Goal: Task Accomplishment & Management: Complete application form

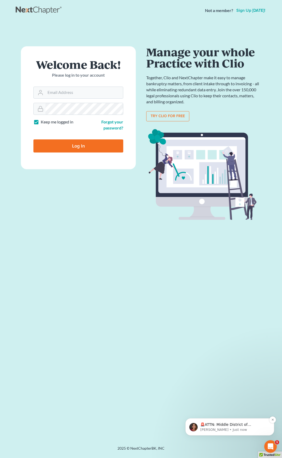
click at [234, 425] on p "🚨ATTN: Middle District of Florida The court has added a new Credit Counseling F…" at bounding box center [234, 424] width 67 height 5
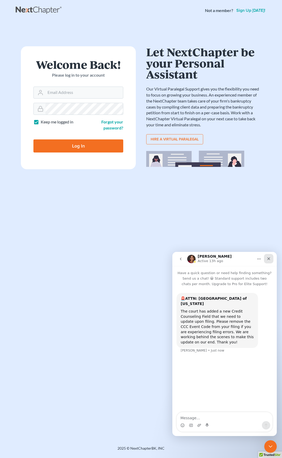
click at [268, 259] on icon "Close" at bounding box center [269, 258] width 4 height 4
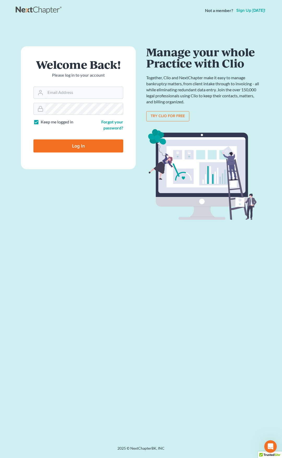
type input "[EMAIL_ADDRESS][DOMAIN_NAME]"
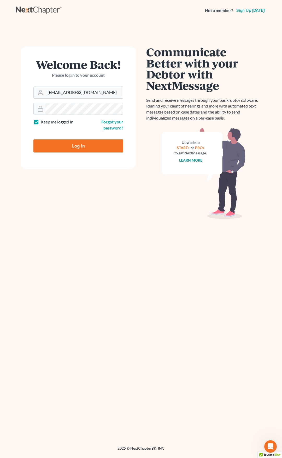
click at [95, 144] on input "Log In" at bounding box center [78, 145] width 90 height 13
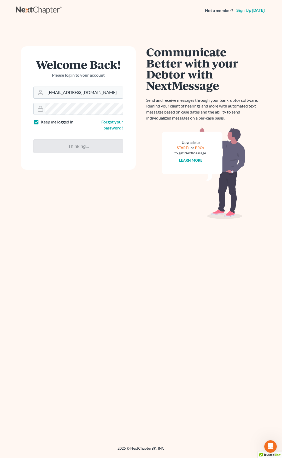
type input "Thinking..."
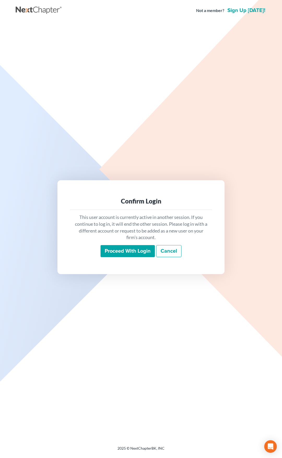
click at [118, 249] on input "Proceed with login" at bounding box center [128, 251] width 54 height 12
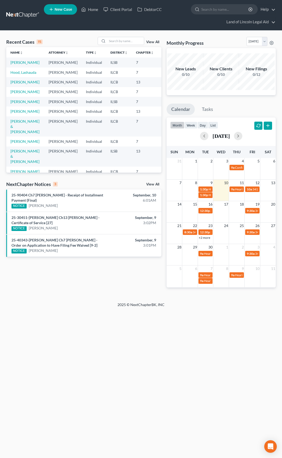
click at [155, 183] on link "View All" at bounding box center [152, 184] width 13 height 4
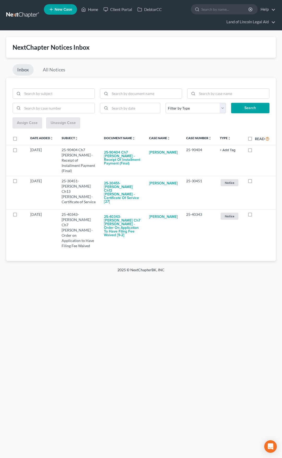
click at [255, 139] on label "Read" at bounding box center [262, 139] width 15 height 6
click at [257, 139] on input "Read" at bounding box center [258, 137] width 3 height 3
checkbox input "true"
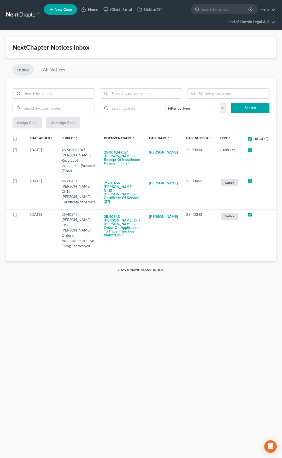
checkbox input "true"
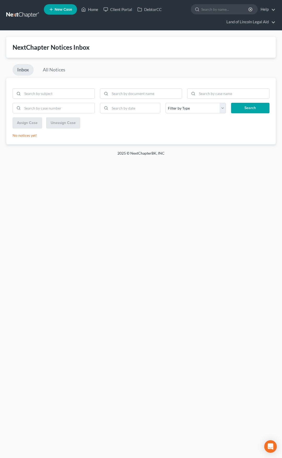
click at [28, 16] on link at bounding box center [22, 14] width 33 height 9
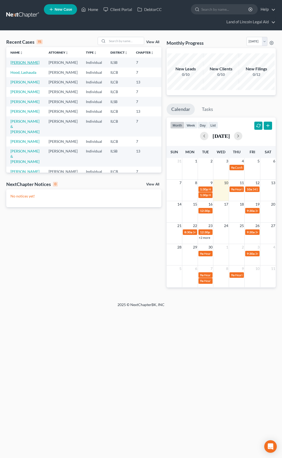
click at [17, 60] on link "[PERSON_NAME]" at bounding box center [24, 62] width 29 height 4
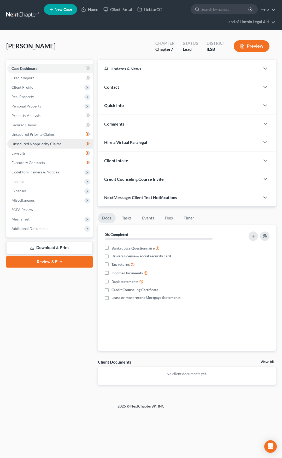
click at [53, 144] on span "Unsecured Nonpriority Claims" at bounding box center [37, 143] width 50 height 4
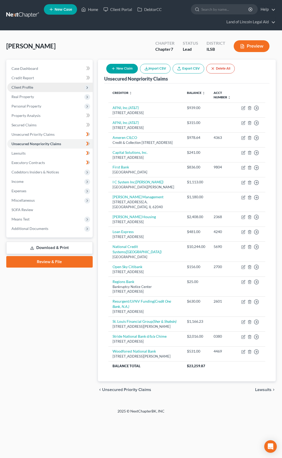
click at [46, 90] on span "Client Profile" at bounding box center [49, 87] width 85 height 9
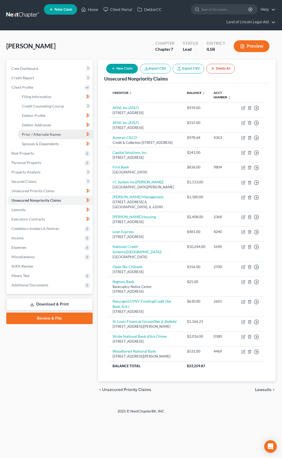
click at [50, 133] on span "Prior / Alternate Names" at bounding box center [41, 134] width 39 height 4
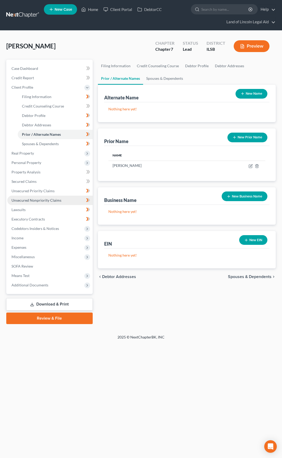
click at [53, 197] on link "Unsecured Nonpriority Claims" at bounding box center [49, 200] width 85 height 9
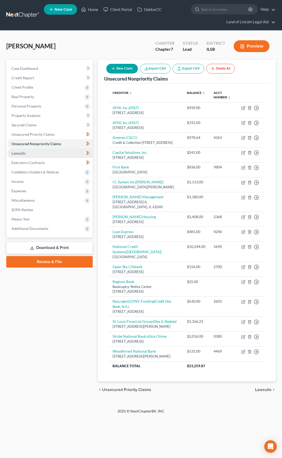
click at [31, 152] on link "Lawsuits" at bounding box center [49, 152] width 85 height 9
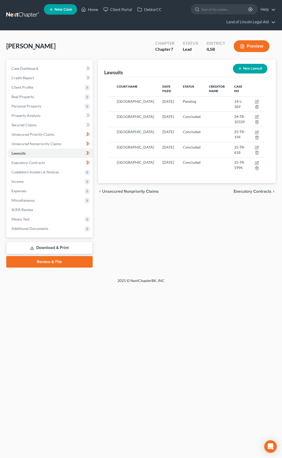
click at [250, 70] on button "New Lawsuit" at bounding box center [250, 69] width 35 height 10
select select "0"
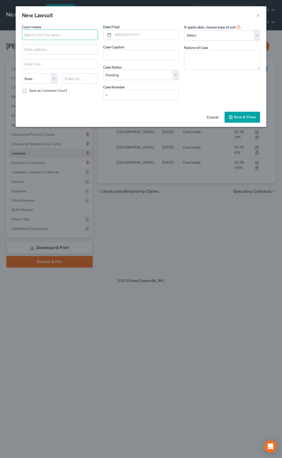
click at [53, 34] on input "text" at bounding box center [60, 35] width 76 height 10
click at [54, 44] on div "City of St. Louis" at bounding box center [61, 46] width 70 height 10
type input "City of St. Louis"
type input "10 N. Tucker"
type input "Saint Louis"
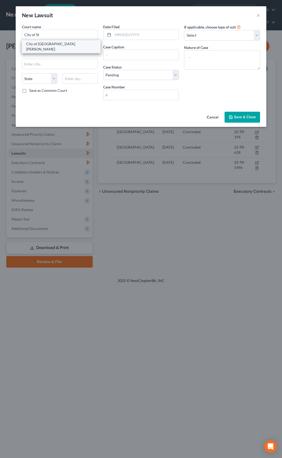
select select "26"
type input "63101"
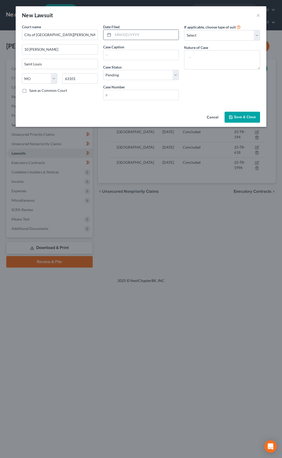
click at [119, 35] on input "text" at bounding box center [146, 35] width 66 height 10
type input "08/06/2025"
click at [122, 52] on input "text" at bounding box center [142, 55] width 76 height 10
type input "Harris v. Boost Mobile"
click at [125, 93] on input "text" at bounding box center [142, 95] width 76 height 10
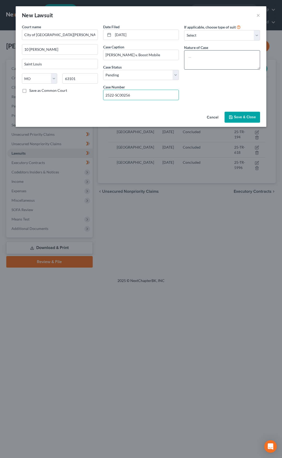
type input "2522-SC00256"
click at [188, 62] on textarea at bounding box center [222, 59] width 76 height 19
type textarea "Small Claims"
click at [237, 117] on span "Save & Close" at bounding box center [245, 117] width 22 height 4
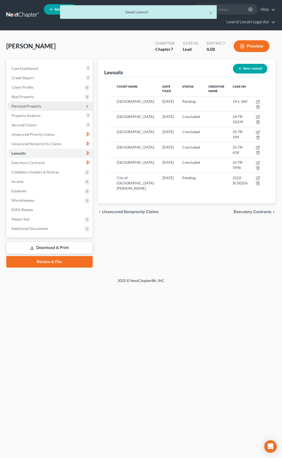
click at [56, 108] on span "Personal Property" at bounding box center [49, 105] width 85 height 9
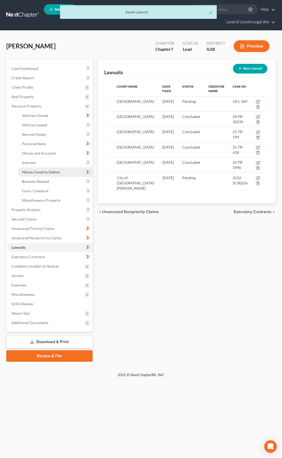
click at [55, 171] on span "Money Owed to Debtor" at bounding box center [41, 172] width 38 height 4
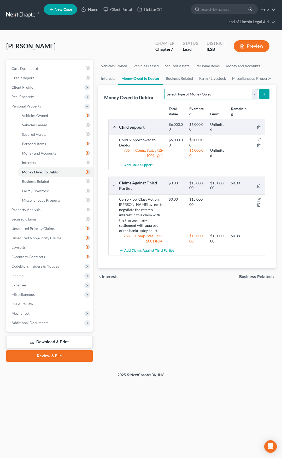
click at [183, 96] on select "Select Type of Money Owed Accounts Receivable (A/B: 38) Alimony (A/B: 29) Child…" at bounding box center [211, 94] width 94 height 10
select select "claims_against_third_parties"
click at [166, 89] on select "Select Type of Money Owed Accounts Receivable (A/B: 38) Alimony (A/B: 29) Child…" at bounding box center [211, 94] width 94 height 10
click at [264, 94] on icon "submit" at bounding box center [264, 94] width 4 height 4
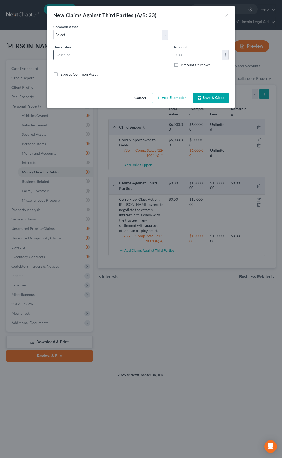
click at [86, 53] on input "text" at bounding box center [111, 55] width 115 height 10
type input "Lawsuit against Boost Mobile 2522-SC00256"
click at [188, 54] on input "text" at bounding box center [198, 55] width 48 height 10
type input "500"
click at [172, 96] on button "Add Exemption" at bounding box center [171, 98] width 39 height 11
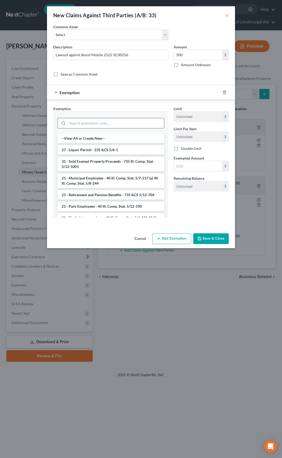
click at [136, 124] on input "search" at bounding box center [115, 123] width 97 height 10
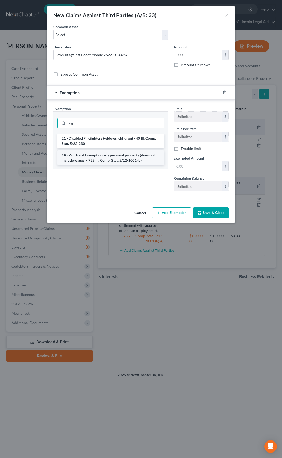
type input "wi"
click at [130, 157] on li "14 - Wildcard Exemption any personal property (does not include wages) - 735 Il…" at bounding box center [111, 157] width 107 height 15
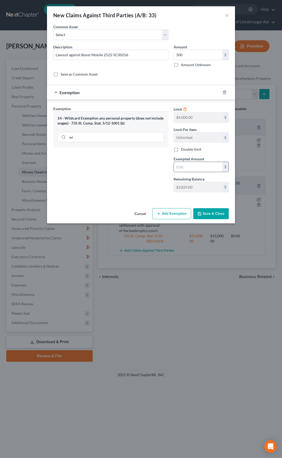
click at [186, 170] on input "text" at bounding box center [198, 167] width 48 height 10
type input "500"
click at [207, 213] on button "Save & Close" at bounding box center [211, 213] width 36 height 11
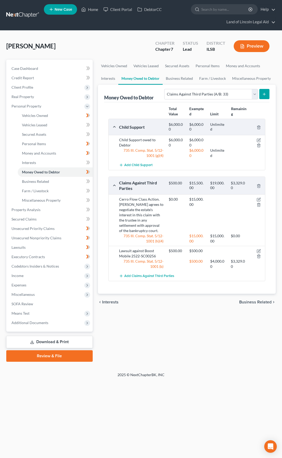
click at [27, 15] on link at bounding box center [22, 14] width 33 height 9
